Goal: Task Accomplishment & Management: Use online tool/utility

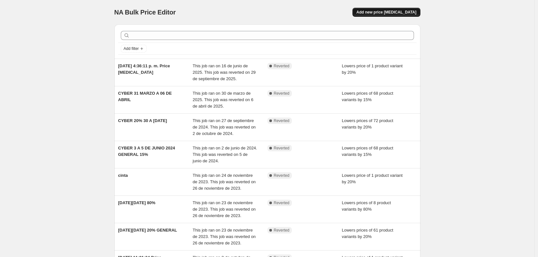
click at [393, 11] on span "Add new price [MEDICAL_DATA]" at bounding box center [386, 12] width 60 height 5
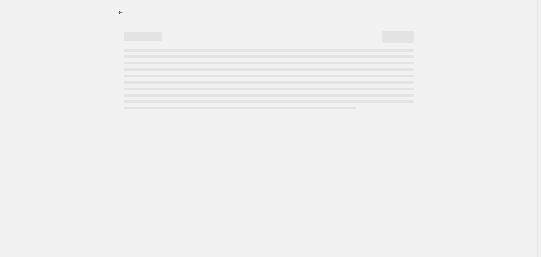
select select "percentage"
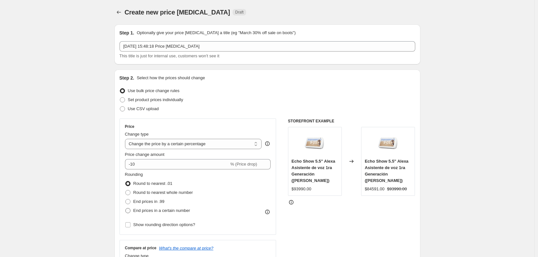
click at [139, 215] on label "End prices in a certain number" at bounding box center [157, 210] width 65 height 9
click at [126, 208] on input "End prices in a certain number" at bounding box center [125, 208] width 0 height 0
radio input "true"
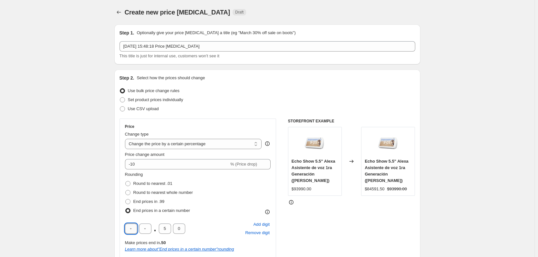
click at [135, 229] on input "text" at bounding box center [131, 229] width 12 height 10
type input "9"
type input "0"
click at [326, 234] on div "STOREFRONT EXAMPLE Echo Show 5.5" Alexa Asistente de voz 1ra Generación (Blanco…" at bounding box center [351, 216] width 127 height 195
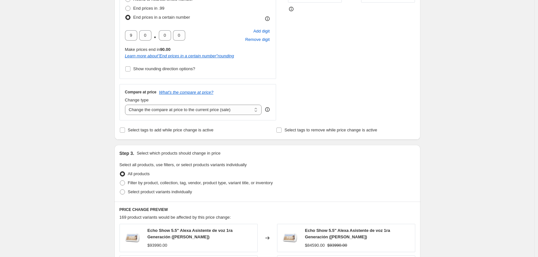
scroll to position [419, 0]
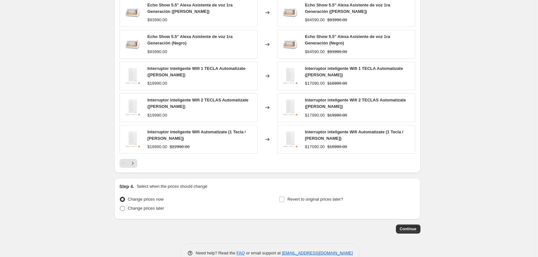
click at [128, 211] on label "Change prices later" at bounding box center [142, 208] width 45 height 9
click at [120, 206] on input "Change prices later" at bounding box center [120, 206] width 0 height 0
radio input "true"
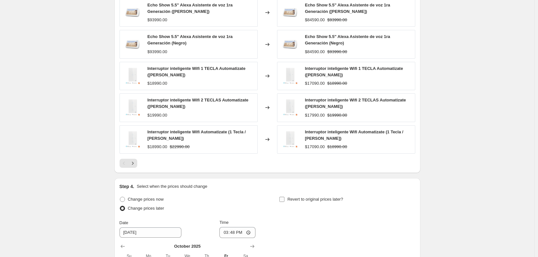
click at [303, 202] on span "Revert to original prices later?" at bounding box center [315, 199] width 56 height 6
click at [285, 202] on input "Revert to original prices later?" at bounding box center [281, 199] width 5 height 5
checkbox input "true"
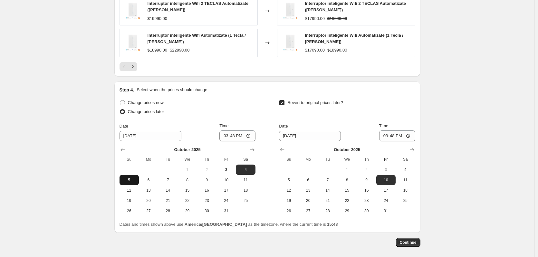
click at [130, 179] on span "5" at bounding box center [129, 180] width 14 height 5
type input "10/5/2025"
click at [249, 135] on input "15:48" at bounding box center [237, 135] width 36 height 11
type input "23:59"
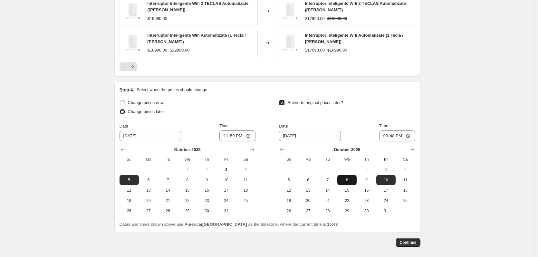
click at [354, 179] on span "8" at bounding box center [347, 180] width 14 height 5
type input "10/8/2025"
click at [405, 135] on input "15:48" at bounding box center [397, 135] width 36 height 11
click at [411, 135] on input "15:48" at bounding box center [397, 135] width 36 height 11
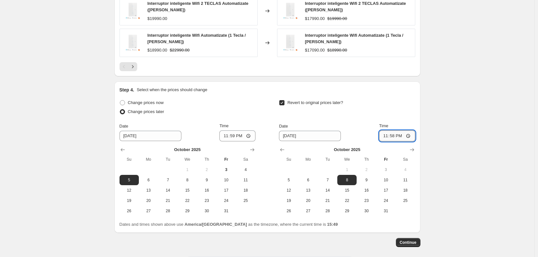
click at [412, 133] on input "23:58" at bounding box center [397, 135] width 36 height 11
type input "23:59"
click at [413, 241] on span "Continue" at bounding box center [408, 242] width 17 height 5
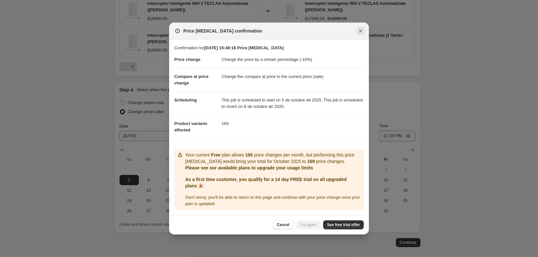
click at [362, 30] on icon "Close" at bounding box center [360, 31] width 6 height 6
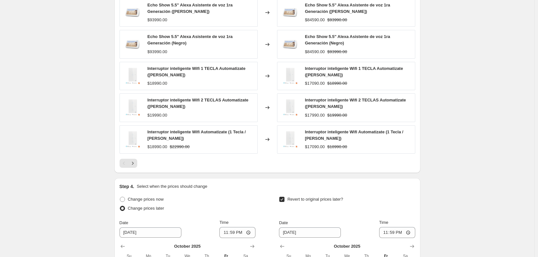
scroll to position [290, 0]
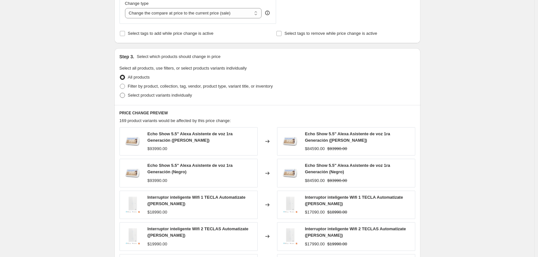
click at [127, 98] on label "Select product variants individually" at bounding box center [156, 95] width 72 height 9
click at [120, 93] on input "Select product variants individually" at bounding box center [120, 93] width 0 height 0
radio input "true"
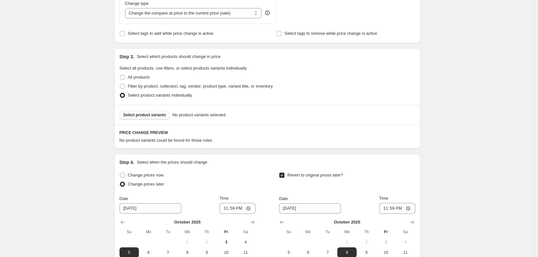
click at [145, 112] on button "Select product variants" at bounding box center [145, 115] width 51 height 9
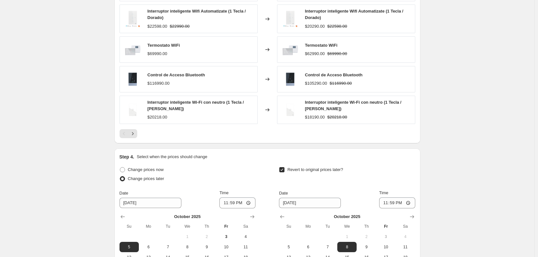
scroll to position [561, 0]
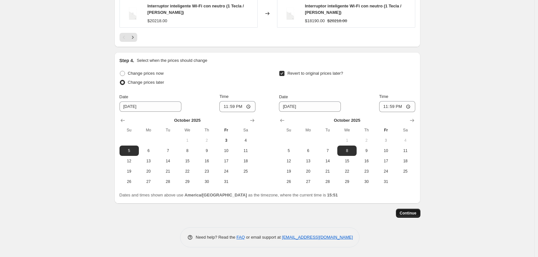
click at [417, 214] on span "Continue" at bounding box center [408, 213] width 17 height 5
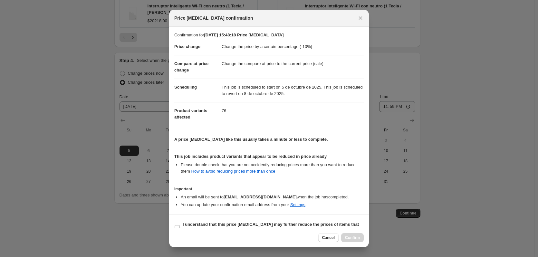
scroll to position [13, 0]
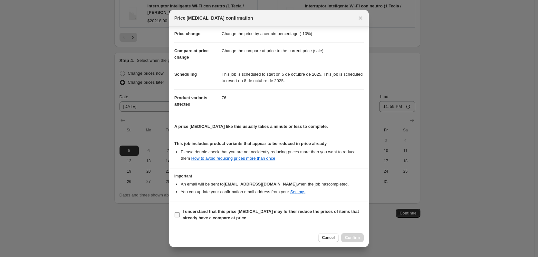
click at [212, 217] on b "I understand that this price change job may further reduce the prices of items …" at bounding box center [271, 214] width 176 height 11
click at [180, 217] on input "I understand that this price change job may further reduce the prices of items …" at bounding box center [177, 214] width 5 height 5
checkbox input "true"
click at [349, 239] on span "Confirm" at bounding box center [352, 237] width 15 height 5
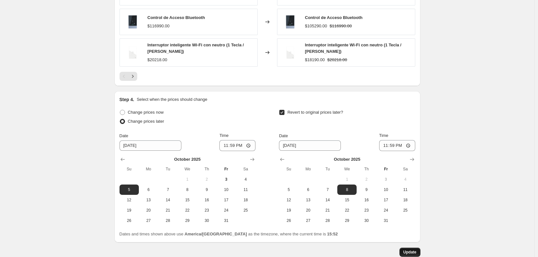
click at [416, 257] on button "Update" at bounding box center [410, 252] width 21 height 9
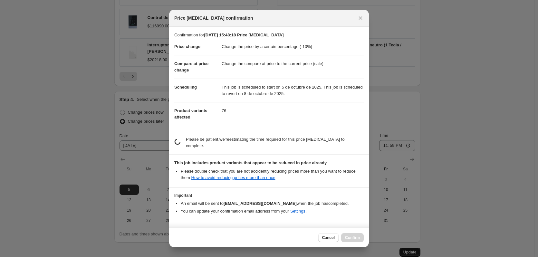
scroll to position [0, 0]
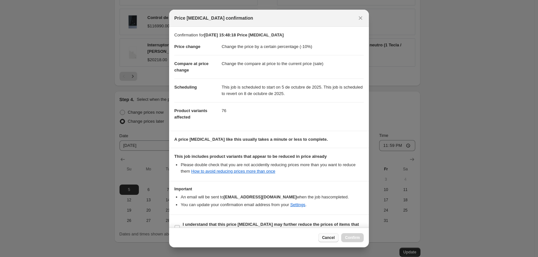
click at [323, 239] on button "Cancel" at bounding box center [328, 237] width 20 height 9
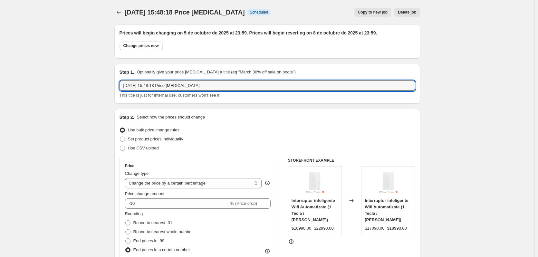
drag, startPoint x: 211, startPoint y: 84, endPoint x: -75, endPoint y: 89, distance: 286.2
click at [0, 89] on html "Home Settings Plans Skip to content 3 oct 2025, 15:48:18 Price change job. This…" at bounding box center [269, 128] width 538 height 257
type input "CYBER 20% 06 08 OCT"
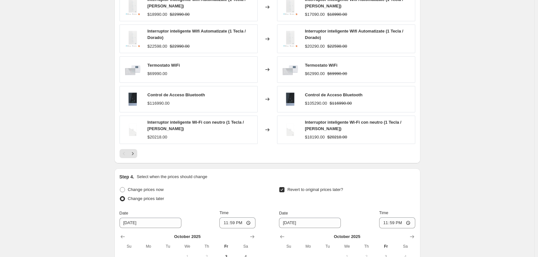
scroll to position [600, 0]
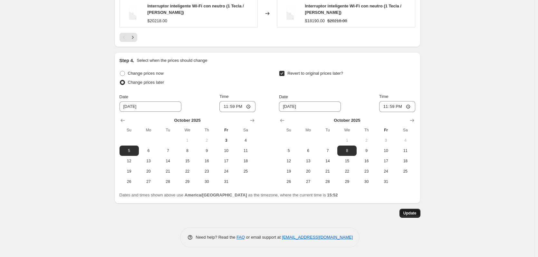
click at [408, 212] on span "Update" at bounding box center [409, 213] width 13 height 5
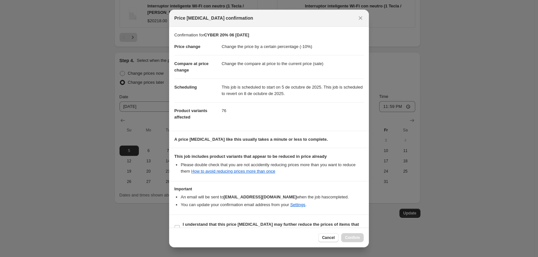
scroll to position [13, 0]
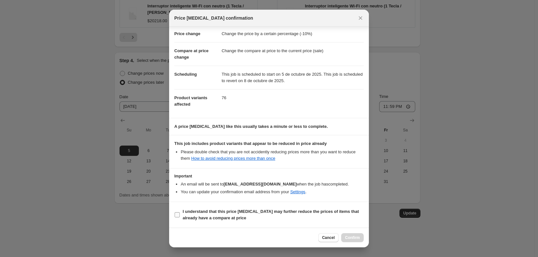
click at [208, 211] on b "I understand that this price change job may further reduce the prices of items …" at bounding box center [271, 214] width 176 height 11
click at [180, 212] on input "I understand that this price change job may further reduce the prices of items …" at bounding box center [177, 214] width 5 height 5
checkbox input "true"
click at [351, 235] on button "Confirm" at bounding box center [352, 237] width 23 height 9
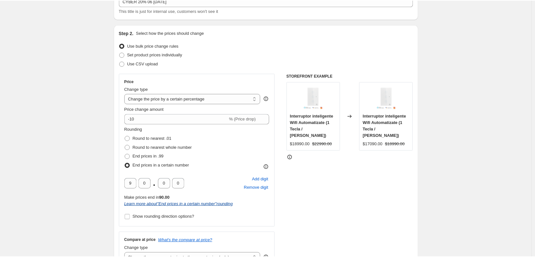
scroll to position [0, 0]
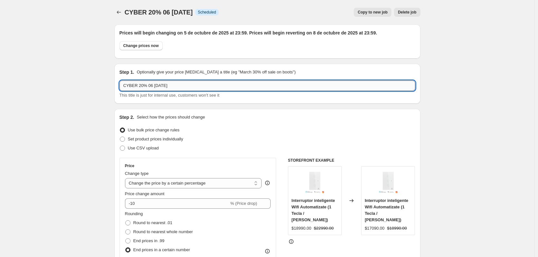
click at [157, 82] on input "CYBER 20% 06 08 OCT" at bounding box center [268, 86] width 296 height 10
click at [147, 87] on input "CYBER 20% 06 08 OCT" at bounding box center [268, 86] width 296 height 10
click at [130, 116] on h2 "Step 2." at bounding box center [127, 117] width 15 height 6
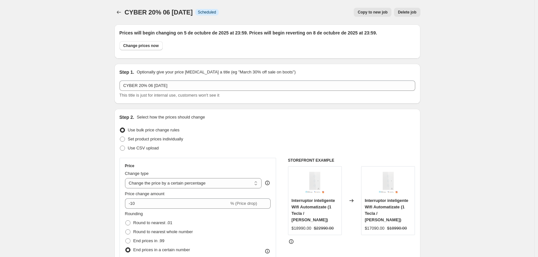
click at [123, 17] on div "CYBER 20% 06 08 OCT. This page is ready CYBER 20% 06 08 OCT Info Scheduled Copy…" at bounding box center [267, 12] width 306 height 24
click at [121, 13] on icon "Price change jobs" at bounding box center [119, 12] width 6 height 6
